Goal: Task Accomplishment & Management: Complete application form

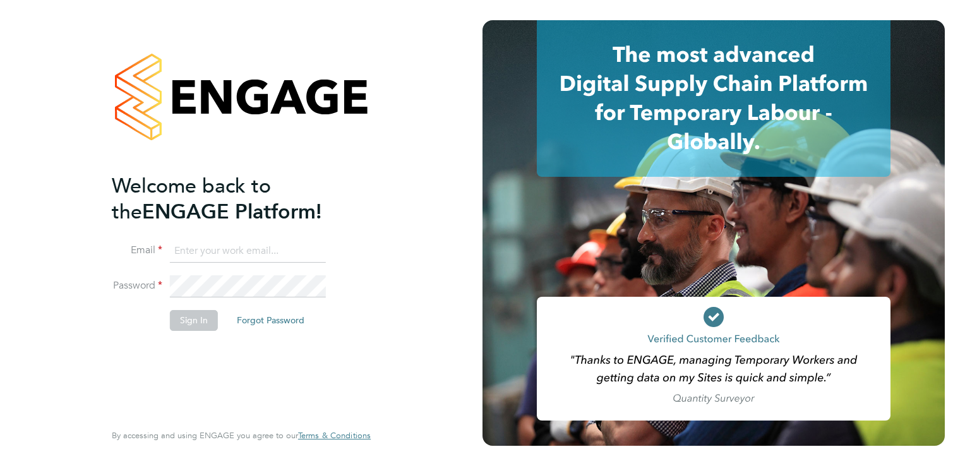
type input "Mark.dimbleby@coyles.co.uk"
click at [179, 322] on button "Sign In" at bounding box center [194, 320] width 48 height 20
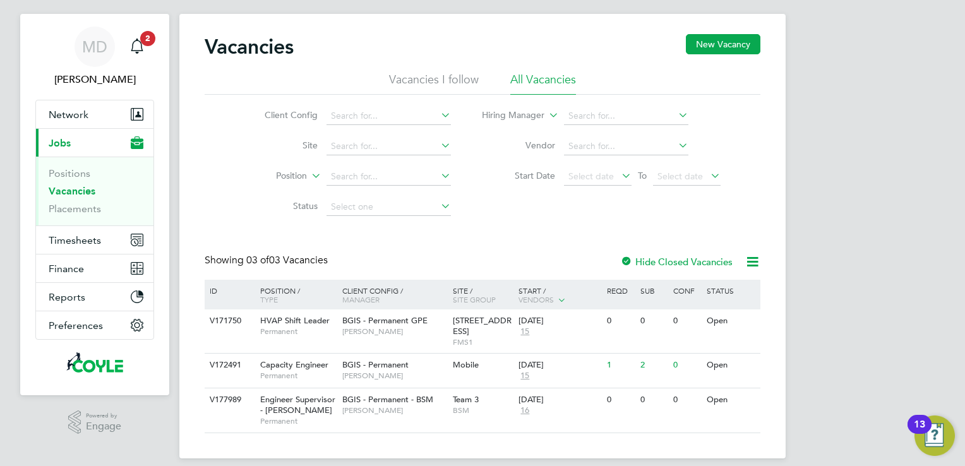
scroll to position [33, 0]
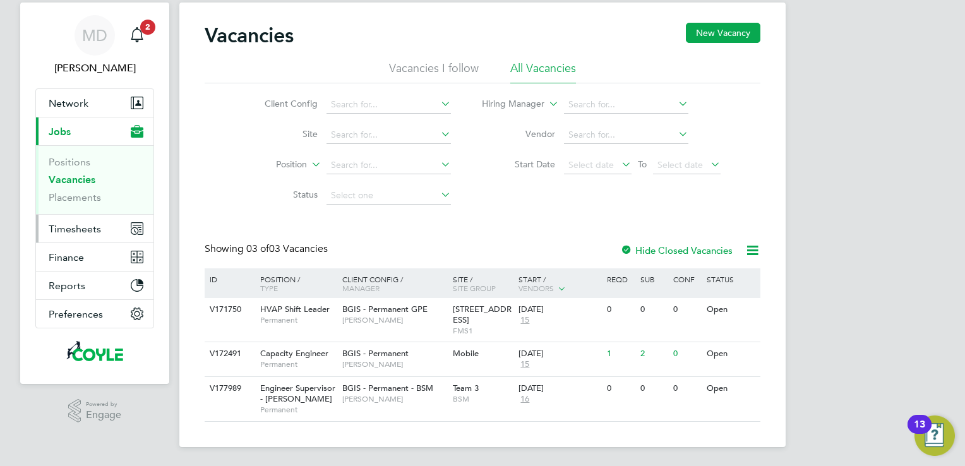
click at [63, 229] on span "Timesheets" at bounding box center [75, 229] width 52 height 12
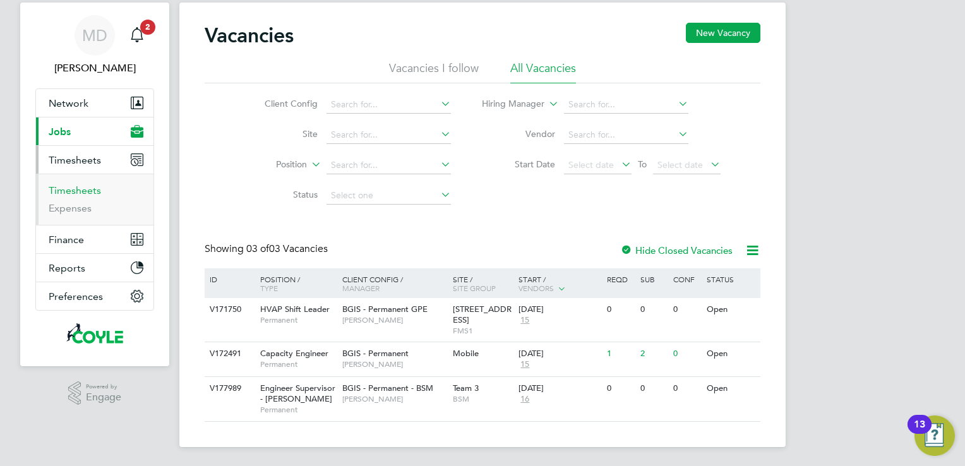
click at [78, 191] on link "Timesheets" at bounding box center [75, 190] width 52 height 12
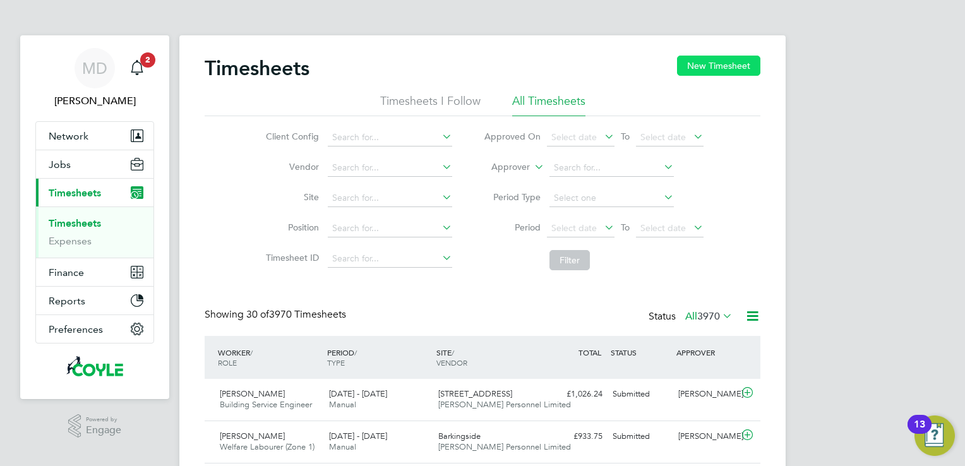
click at [715, 64] on button "New Timesheet" at bounding box center [718, 66] width 83 height 20
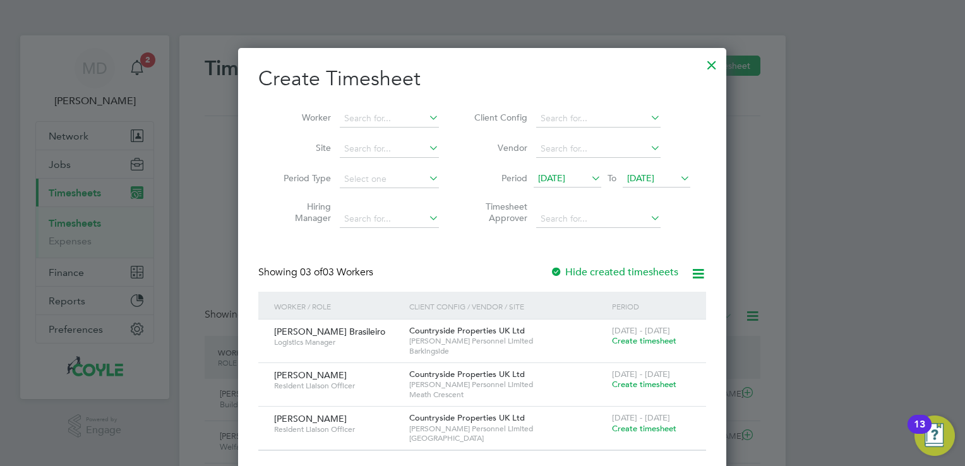
click at [654, 179] on span "[DATE]" at bounding box center [640, 177] width 27 height 11
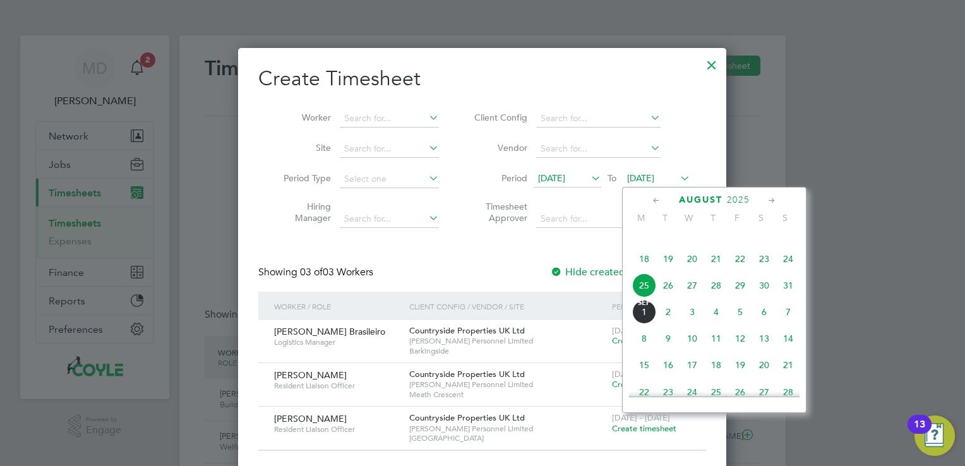
click at [790, 297] on span "31" at bounding box center [788, 285] width 24 height 24
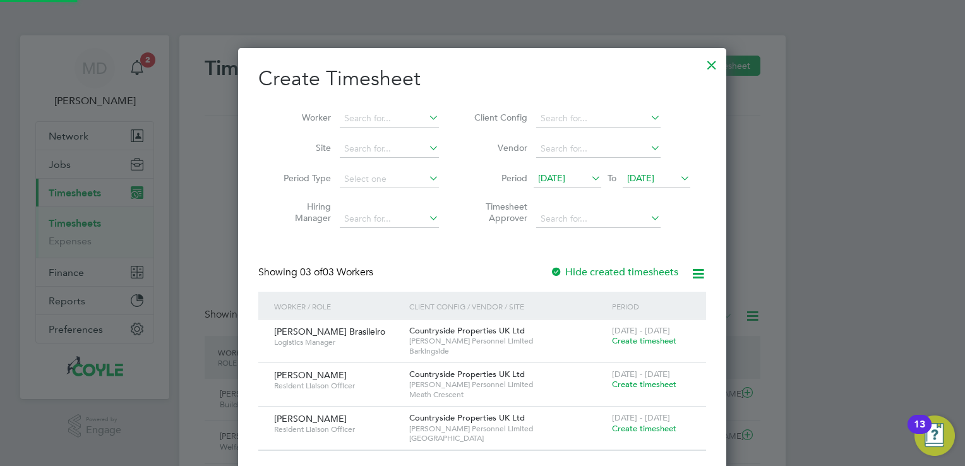
click at [588, 178] on icon at bounding box center [588, 178] width 0 height 18
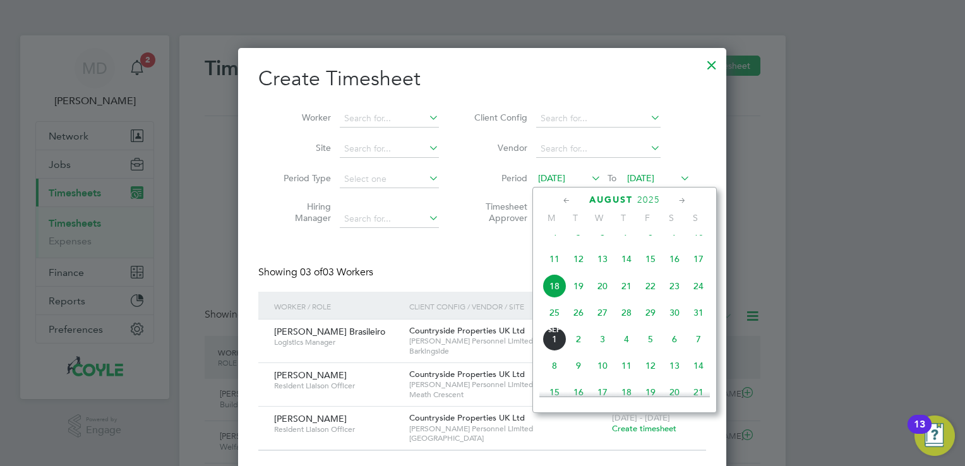
click at [553, 324] on span "25" at bounding box center [554, 312] width 24 height 24
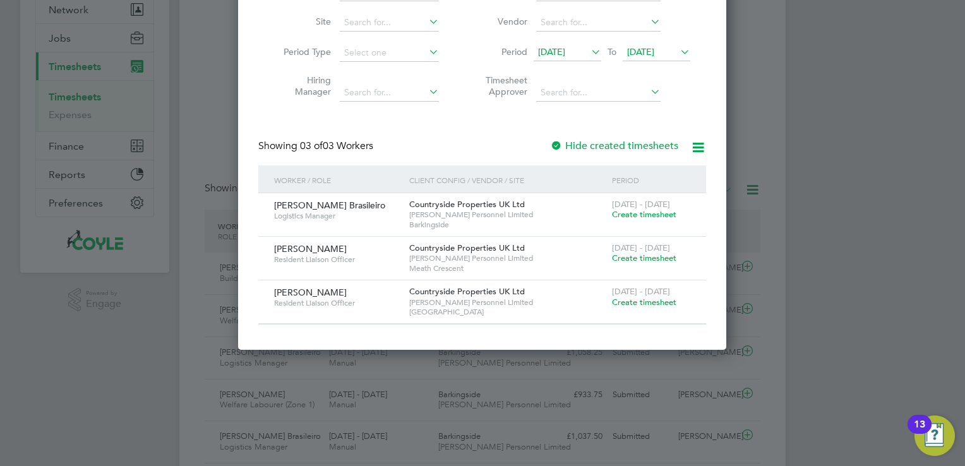
click at [634, 302] on span "Create timesheet" at bounding box center [644, 302] width 64 height 11
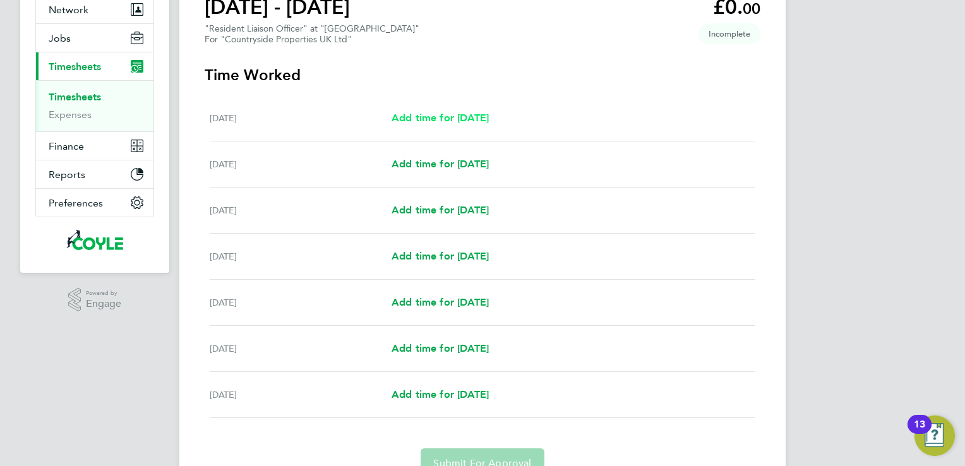
click at [429, 117] on span "Add time for [DATE]" at bounding box center [439, 118] width 97 height 12
select select "30"
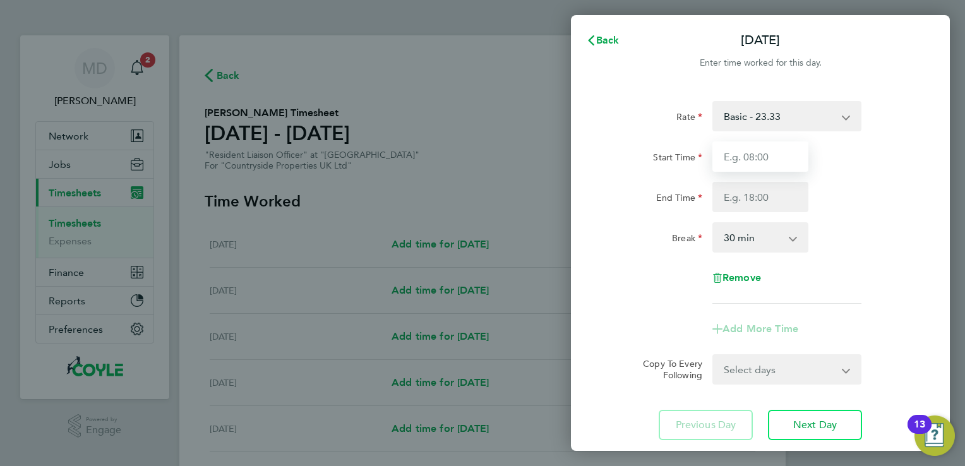
click at [775, 160] on input "Start Time" at bounding box center [760, 156] width 96 height 30
type input "07:30"
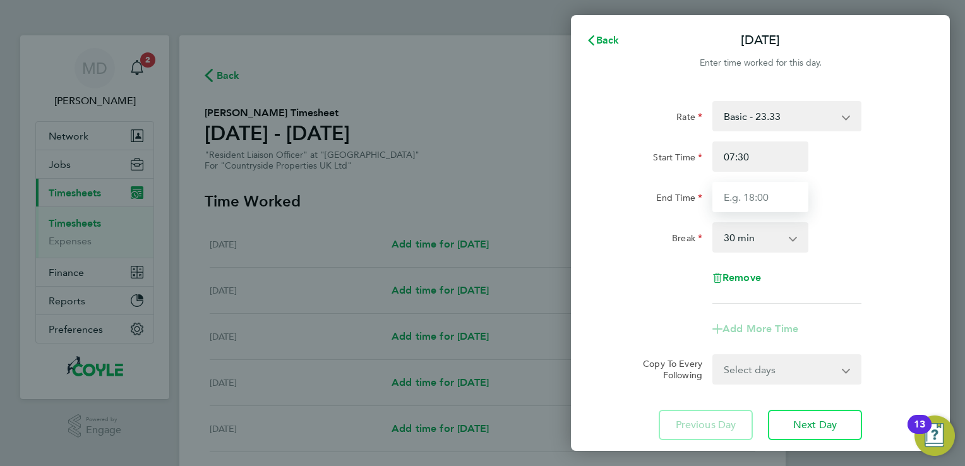
click at [737, 201] on input "End Time" at bounding box center [760, 197] width 96 height 30
type input "17:00"
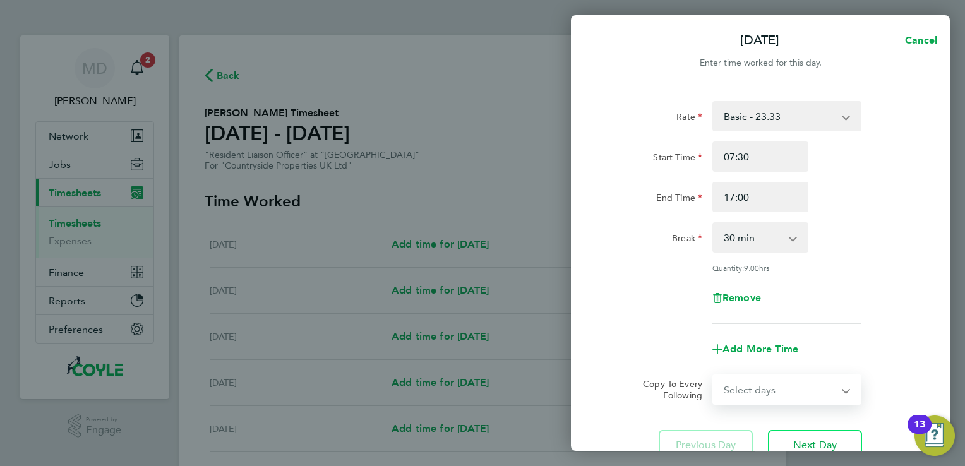
click at [772, 366] on form "Rate Basic - 23.33 Start Time 07:30 End Time 17:00 Break 0 min 15 min 30 min 45…" at bounding box center [760, 253] width 308 height 304
select select "WEEKDAY"
click at [713, 376] on select "Select days Day Weekday (Mon-Fri) Weekend (Sat-Sun) [DATE] [DATE] [DATE] [DATE]…" at bounding box center [779, 390] width 133 height 28
select select "[DATE]"
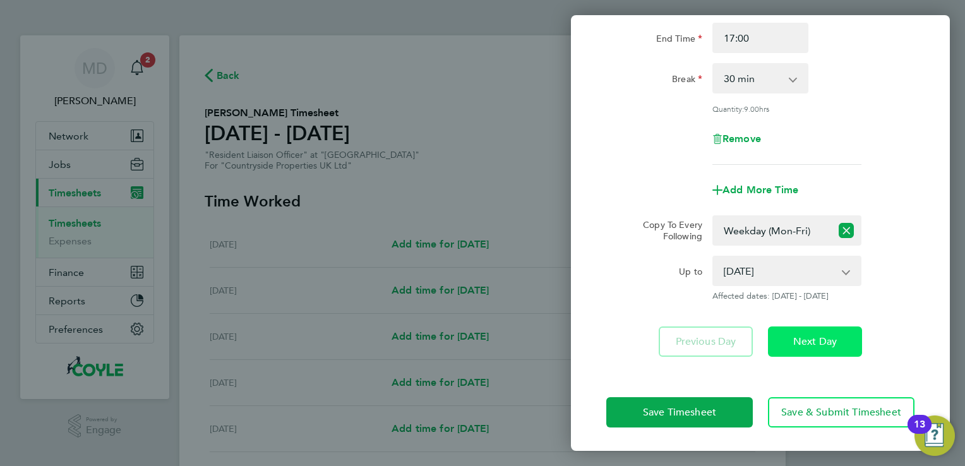
click at [805, 337] on span "Next Day" at bounding box center [815, 341] width 44 height 13
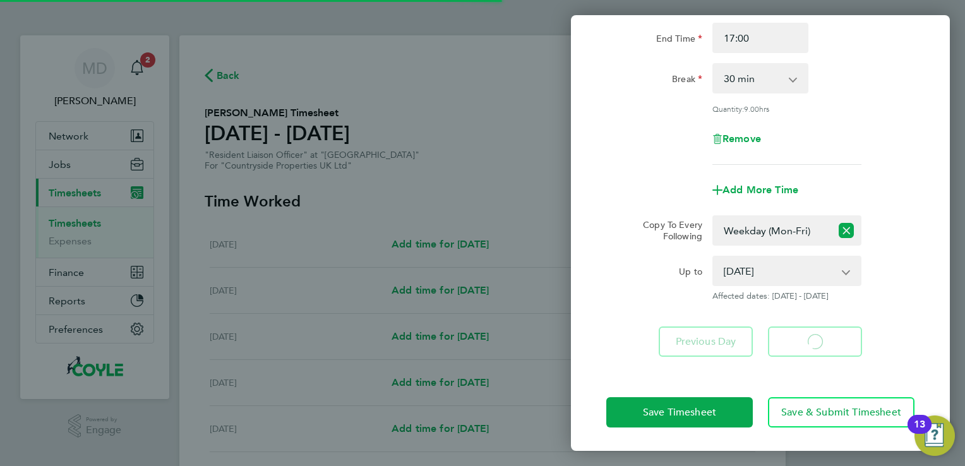
select select "30"
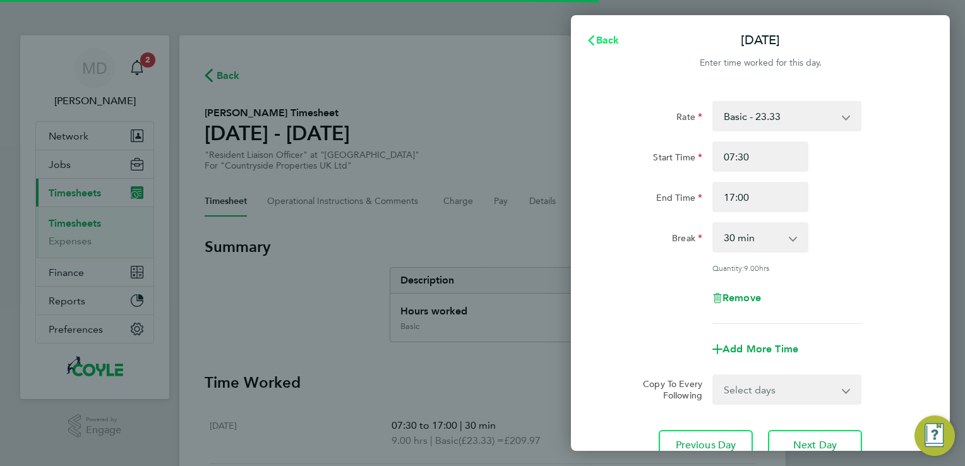
click at [605, 42] on span "Back" at bounding box center [607, 40] width 23 height 12
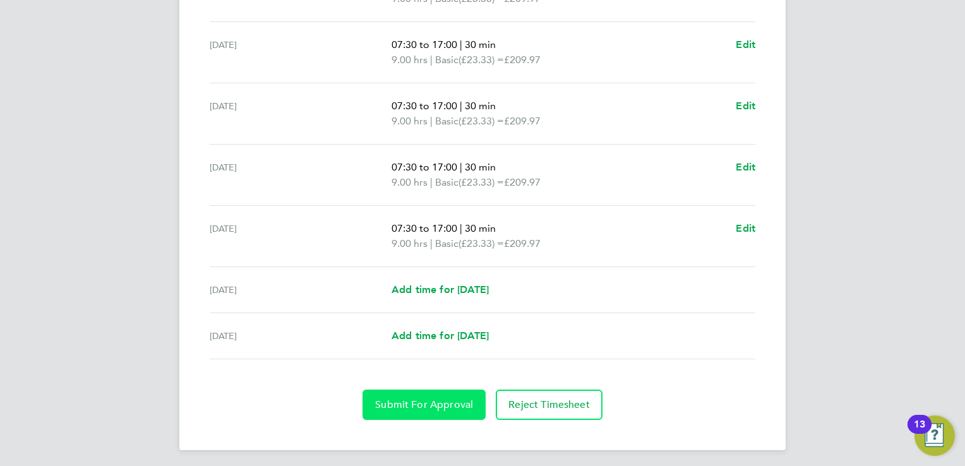
click at [444, 415] on button "Submit For Approval" at bounding box center [423, 404] width 123 height 30
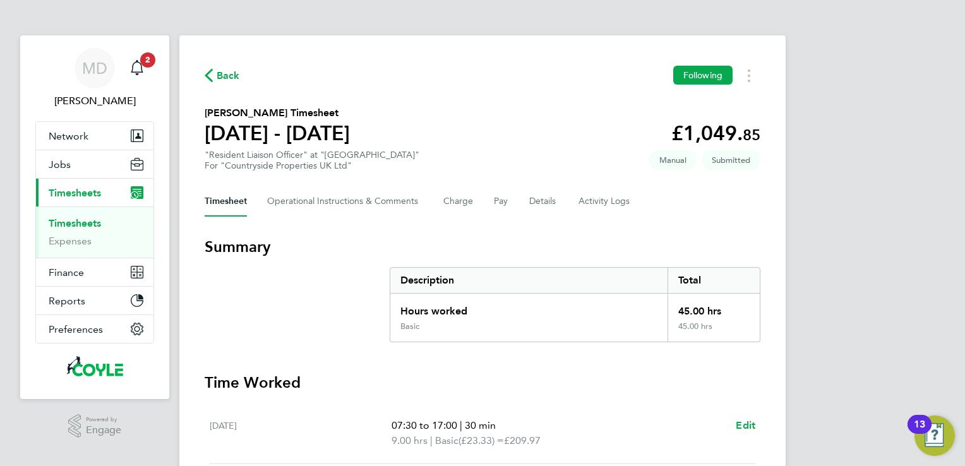
click at [85, 224] on link "Timesheets" at bounding box center [75, 223] width 52 height 12
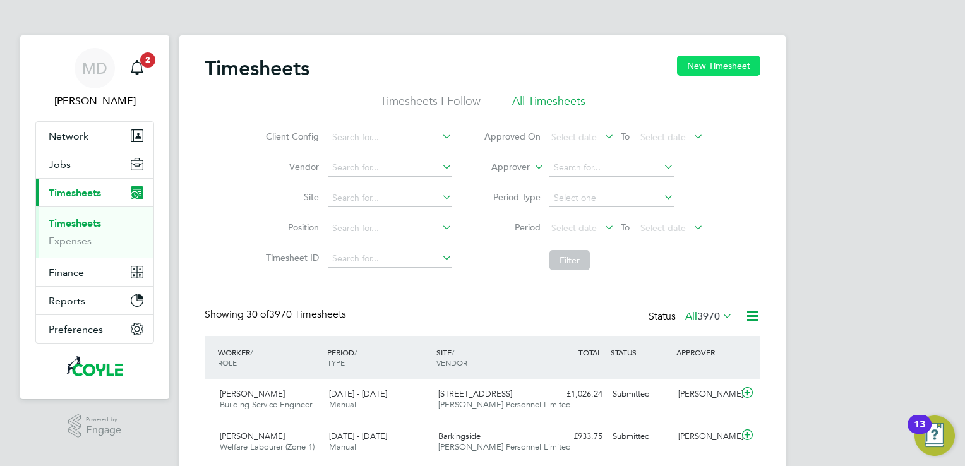
click at [690, 67] on button "New Timesheet" at bounding box center [718, 66] width 83 height 20
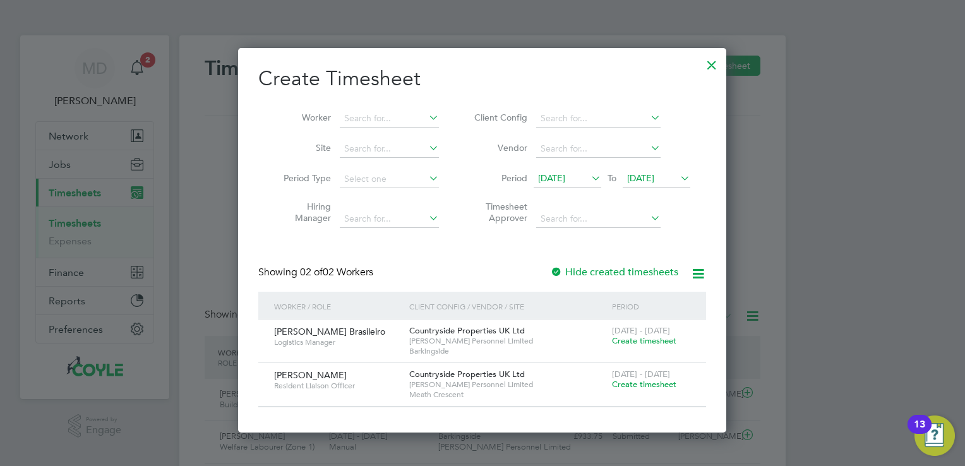
click at [641, 385] on span "Create timesheet" at bounding box center [644, 384] width 64 height 11
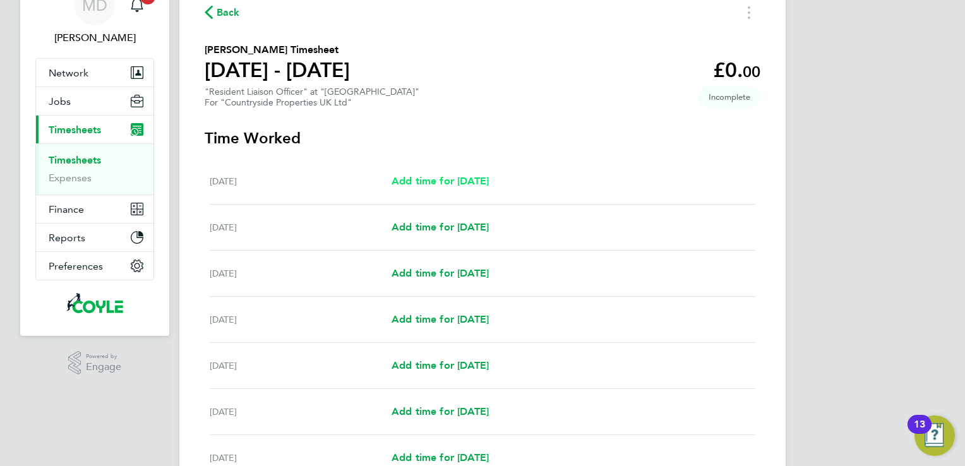
click at [480, 180] on span "Add time for [DATE]" at bounding box center [439, 181] width 97 height 12
select select "30"
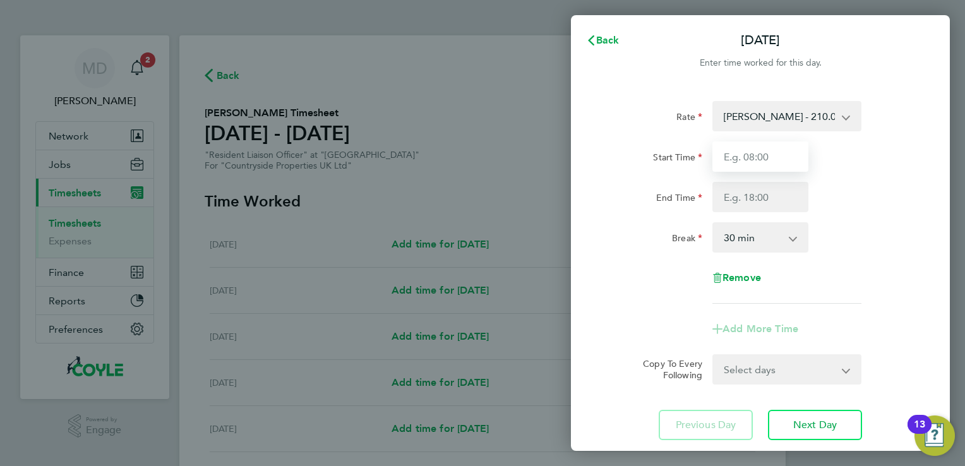
click at [771, 164] on input "Start Time" at bounding box center [760, 156] width 96 height 30
type input "07:30"
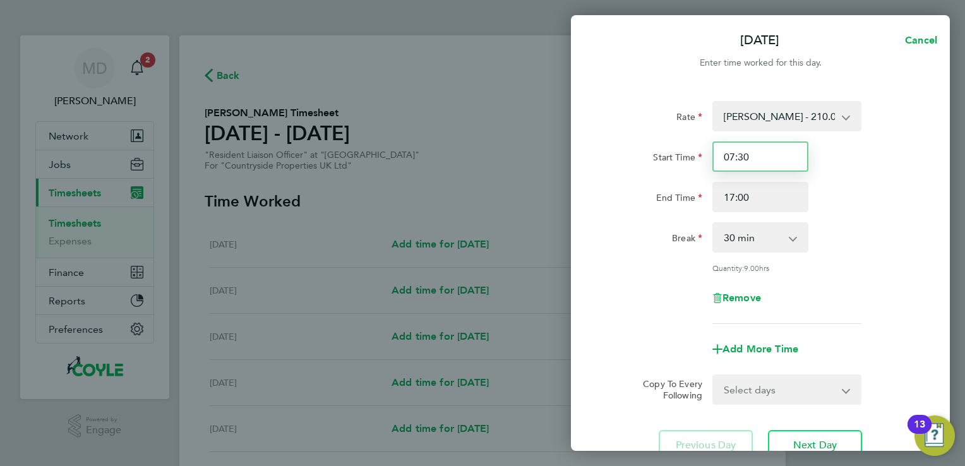
click at [756, 157] on input "07:30" at bounding box center [760, 156] width 96 height 30
drag, startPoint x: 756, startPoint y: 157, endPoint x: 756, endPoint y: 165, distance: 8.2
click at [756, 157] on input "07:30" at bounding box center [760, 156] width 96 height 30
click at [758, 201] on input "17:00" at bounding box center [760, 197] width 96 height 30
type input "1"
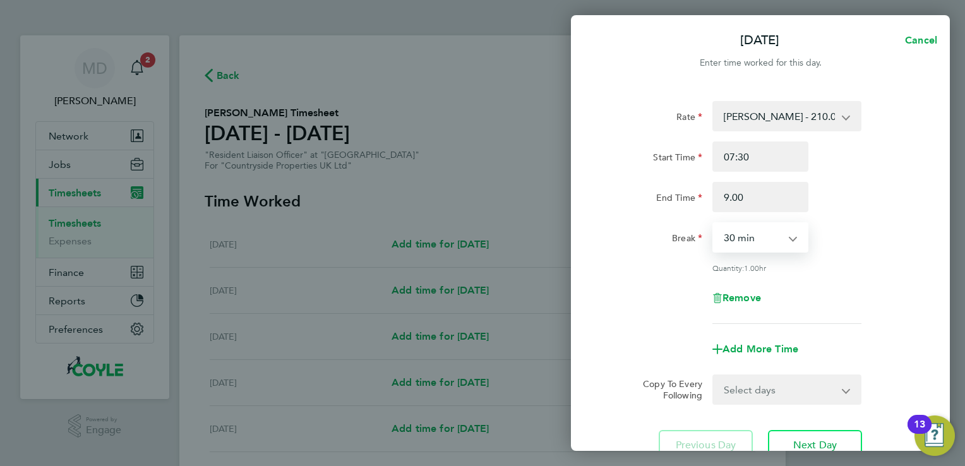
type input "09:00"
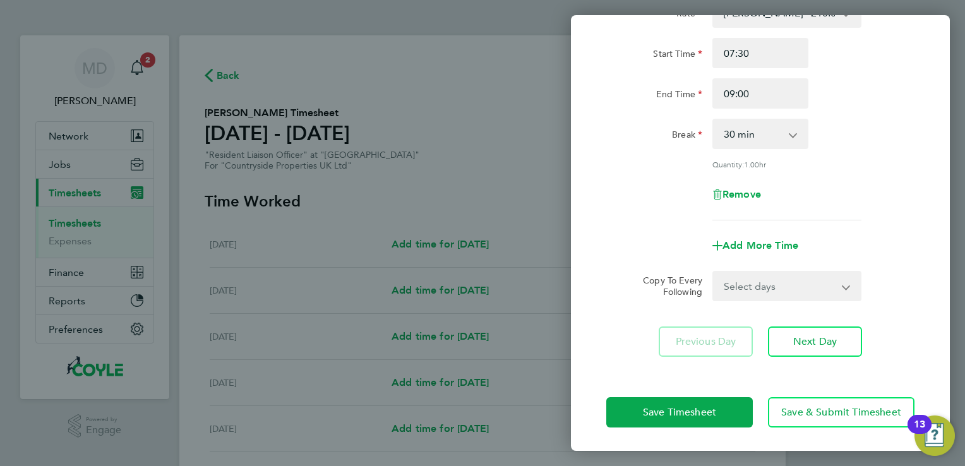
click at [824, 289] on select "Select days Day Weekday (Mon-Fri) Weekend (Sat-Sun) [DATE] [DATE] [DATE] [DATE]…" at bounding box center [779, 286] width 133 height 28
select select "WEEKDAY"
click at [713, 272] on select "Select days Day Weekday (Mon-Fri) Weekend (Sat-Sun) [DATE] [DATE] [DATE] [DATE]…" at bounding box center [779, 286] width 133 height 28
select select "[DATE]"
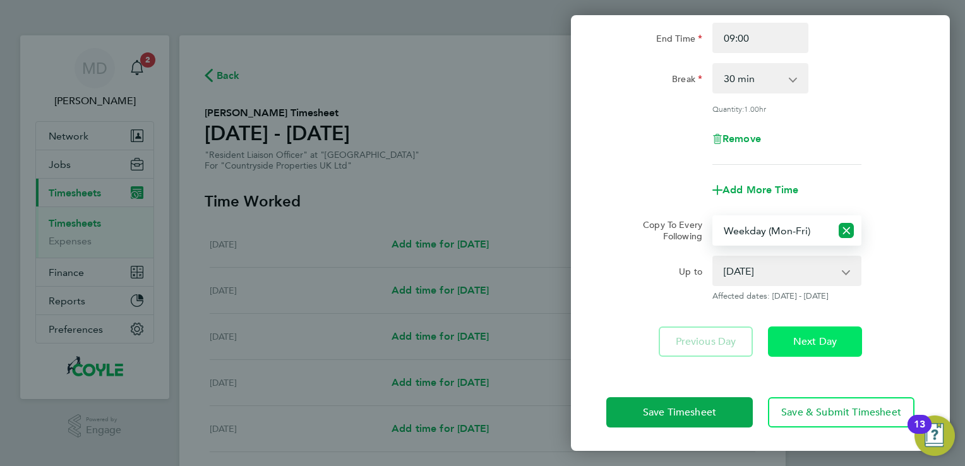
click at [821, 350] on button "Next Day" at bounding box center [815, 341] width 94 height 30
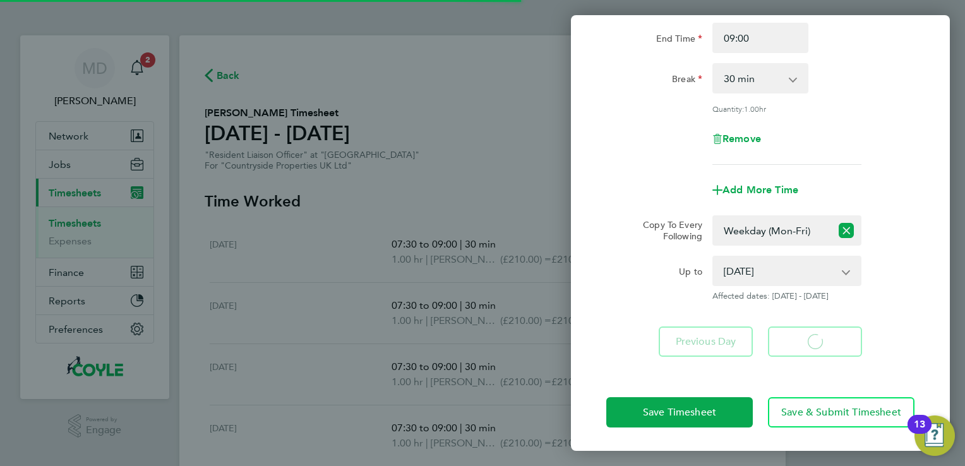
select select "30"
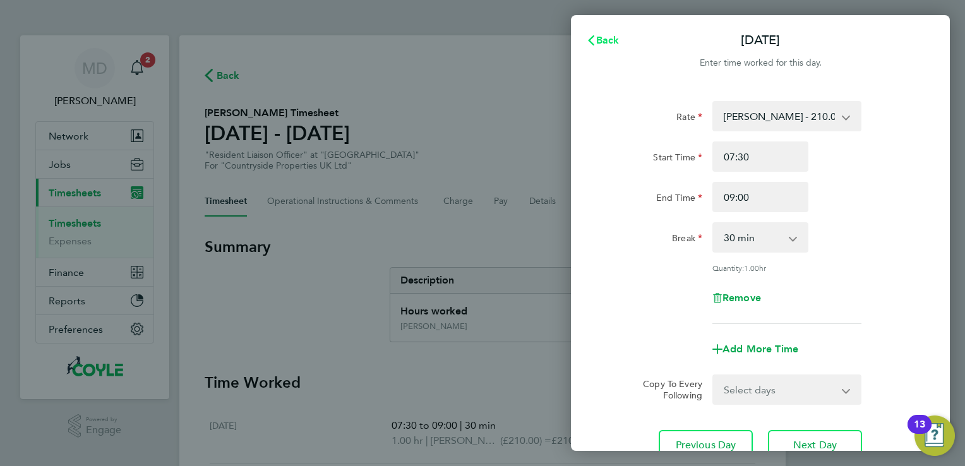
click at [608, 44] on span "Back" at bounding box center [607, 40] width 23 height 12
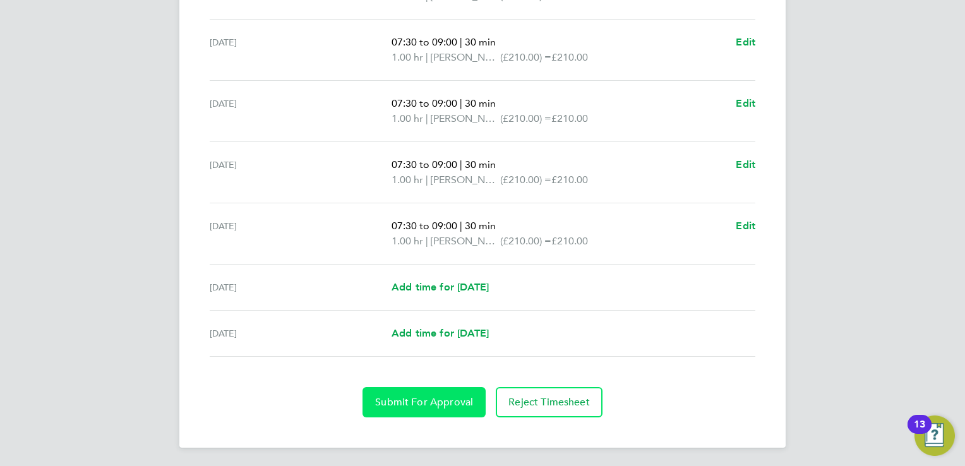
click at [439, 404] on span "Submit For Approval" at bounding box center [424, 402] width 98 height 13
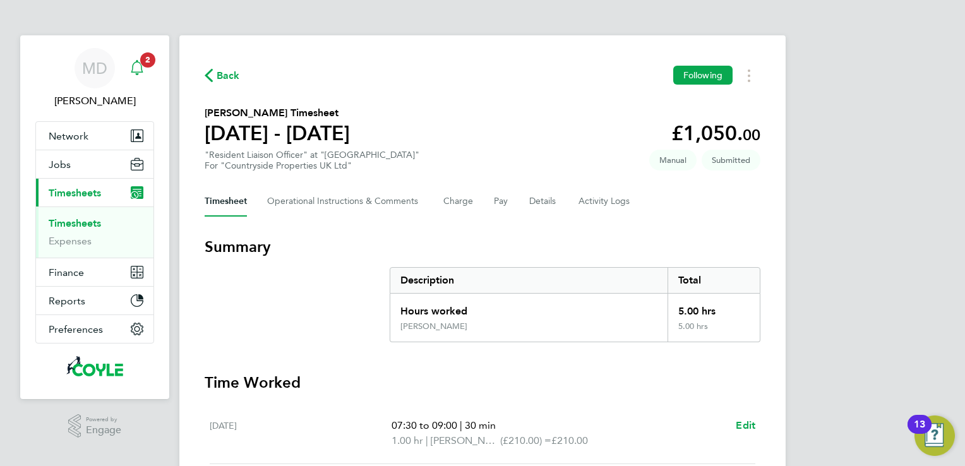
click at [136, 72] on icon "Main navigation" at bounding box center [137, 66] width 12 height 13
